Goal: Task Accomplishment & Management: Manage account settings

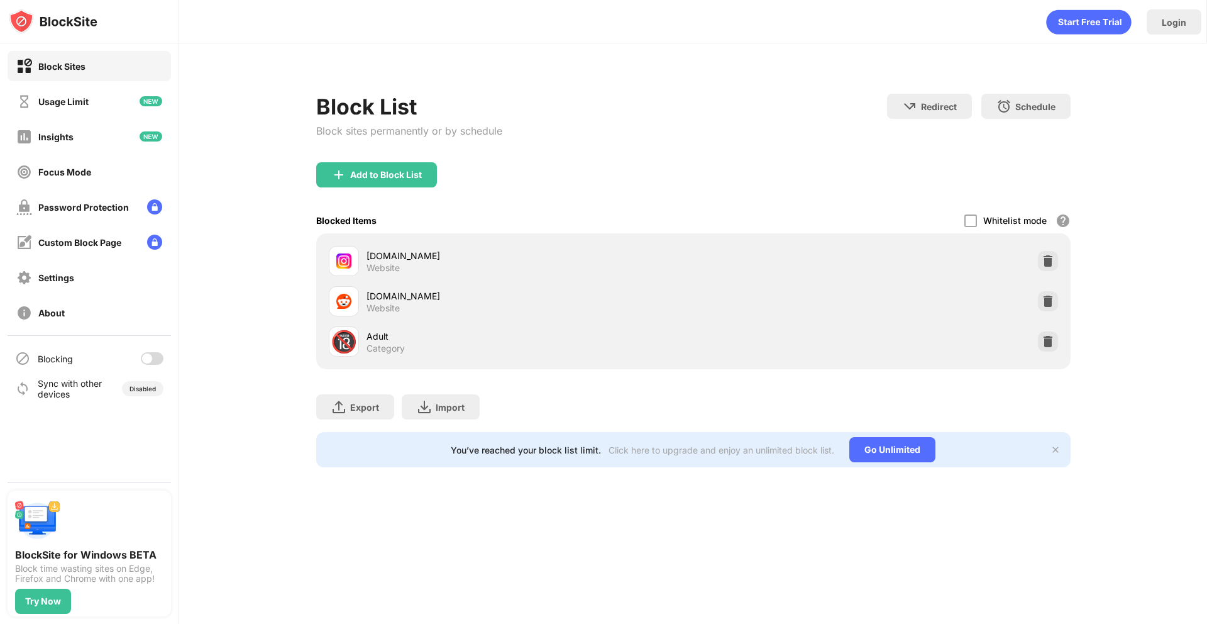
click at [150, 355] on div at bounding box center [147, 358] width 10 height 10
